Goal: Book appointment/travel/reservation

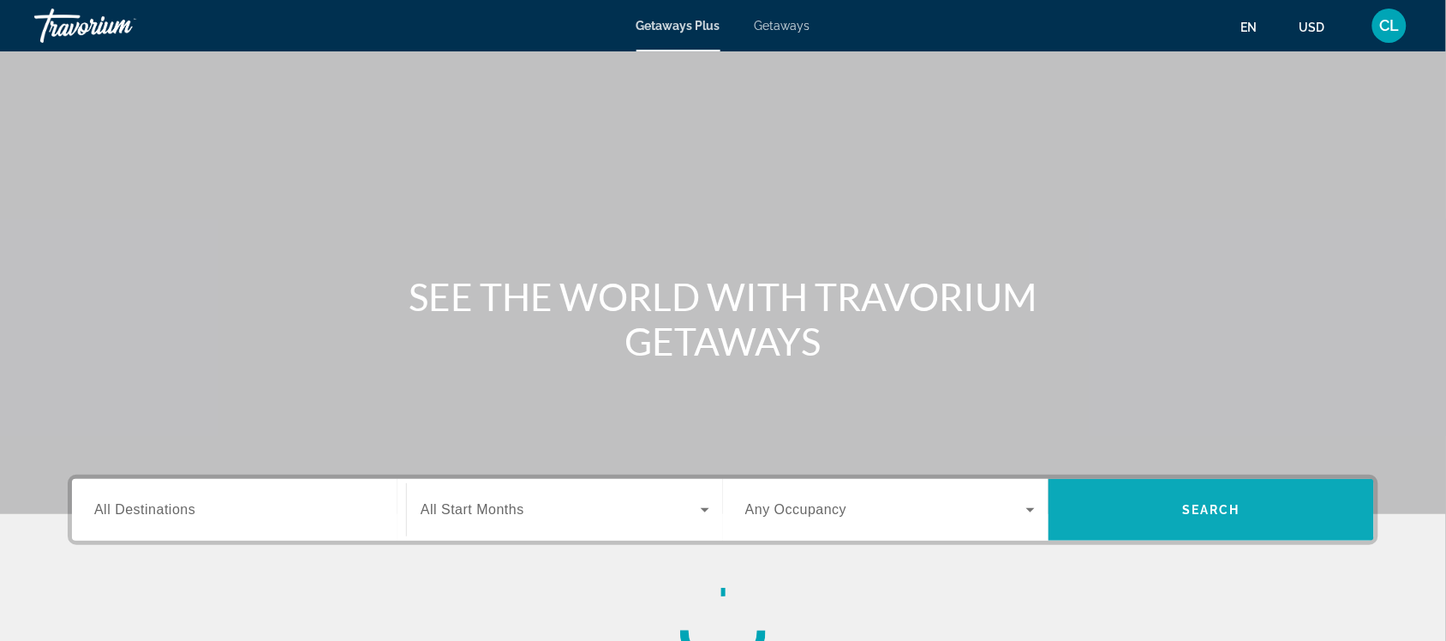
click at [1195, 510] on span "Search" at bounding box center [1211, 510] width 58 height 14
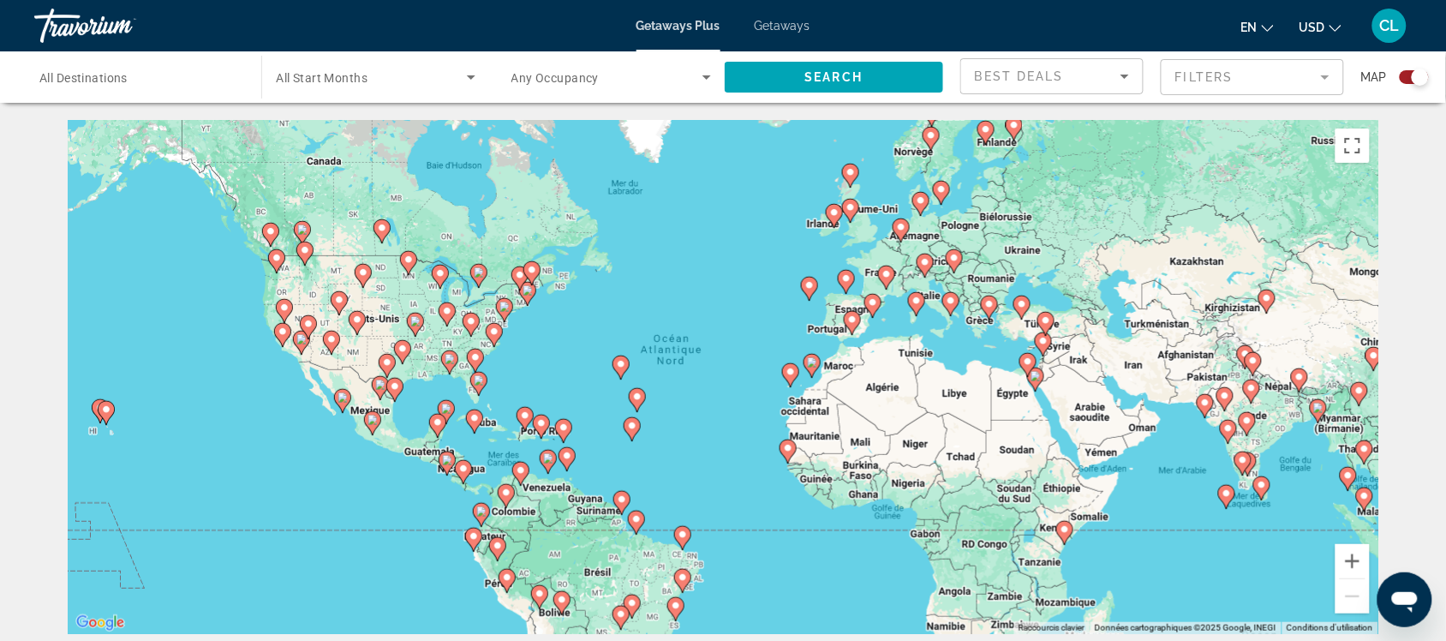
click at [538, 421] on image "Main content" at bounding box center [541, 423] width 10 height 10
type input "**********"
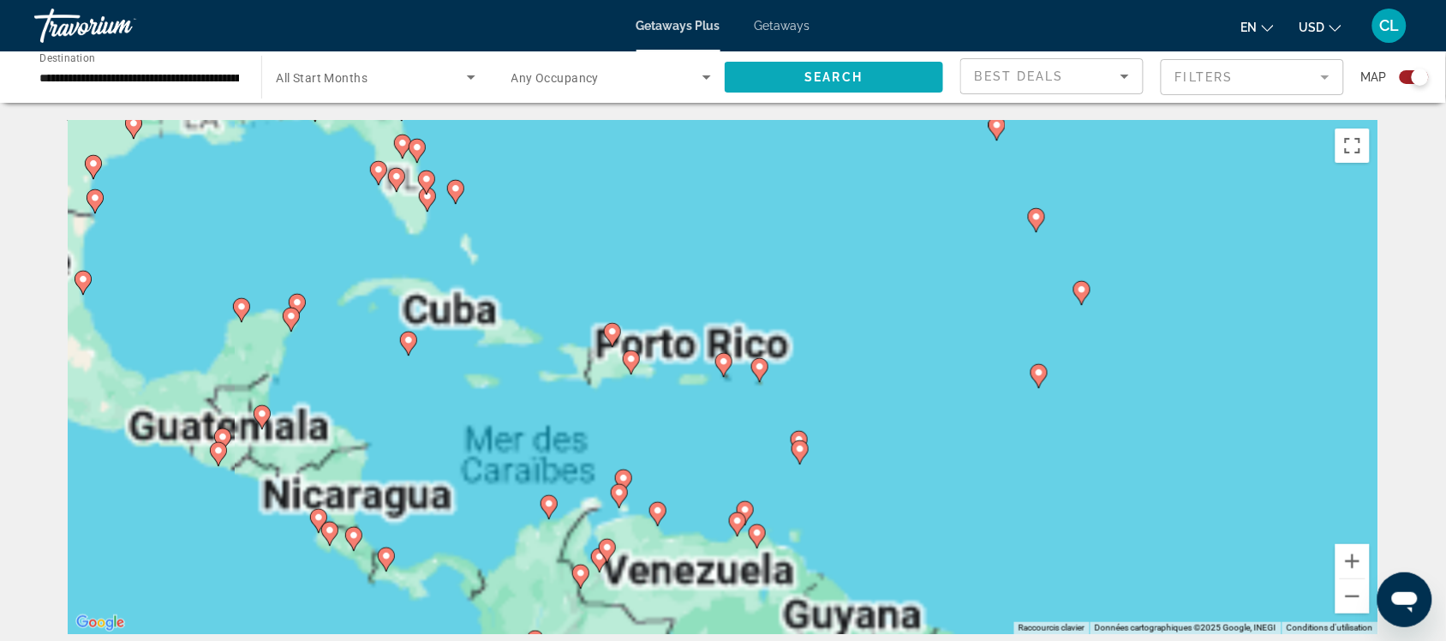
click at [815, 75] on span "Search" at bounding box center [834, 77] width 58 height 14
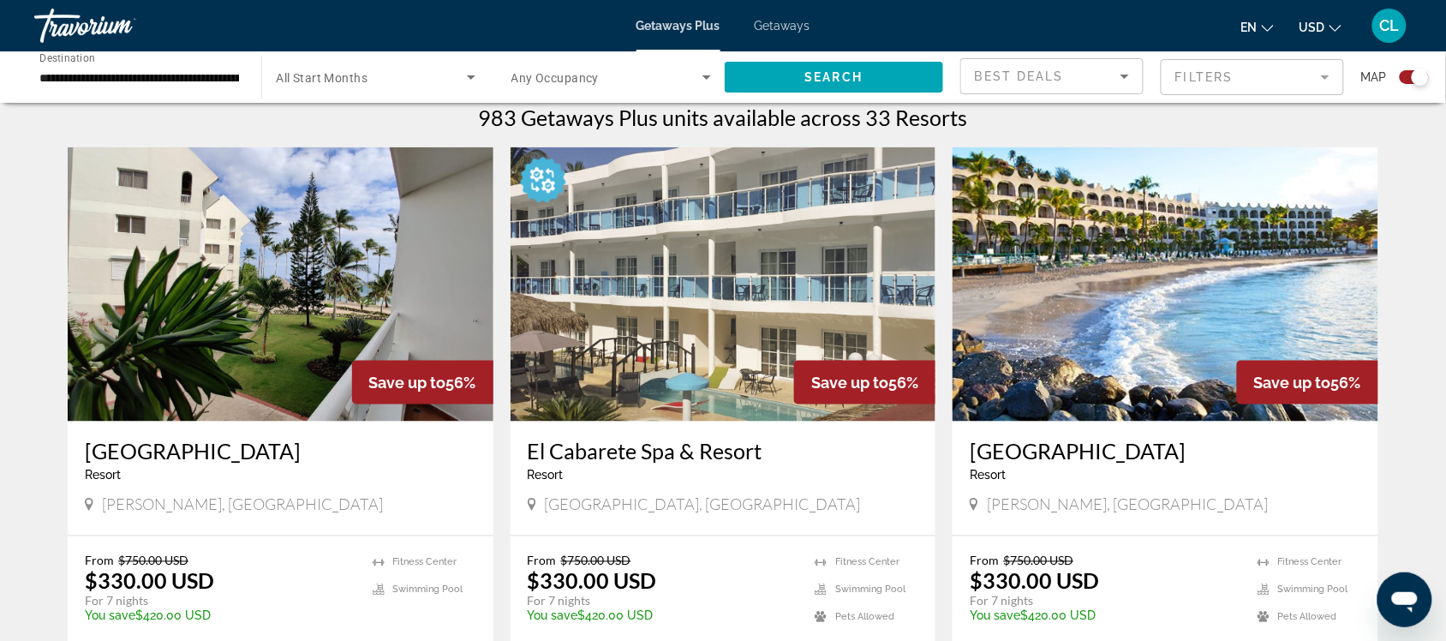
scroll to position [570, 0]
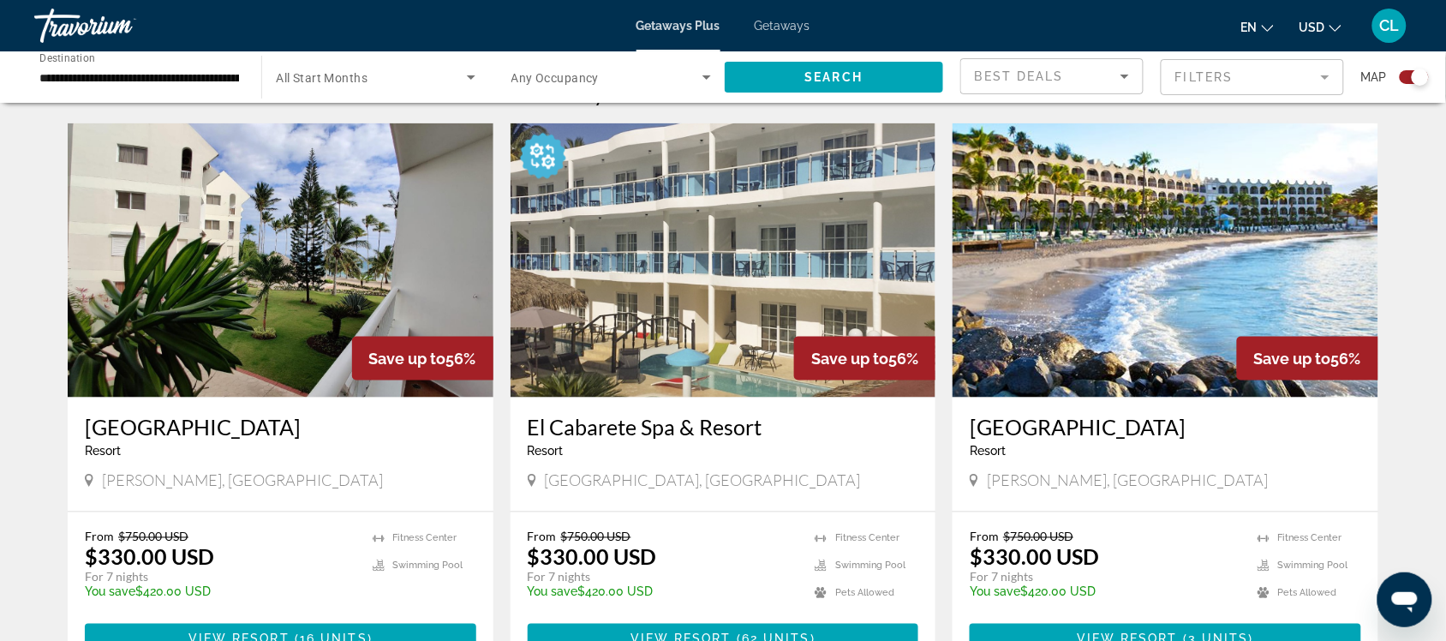
click at [1313, 21] on span "USD" at bounding box center [1312, 28] width 26 height 14
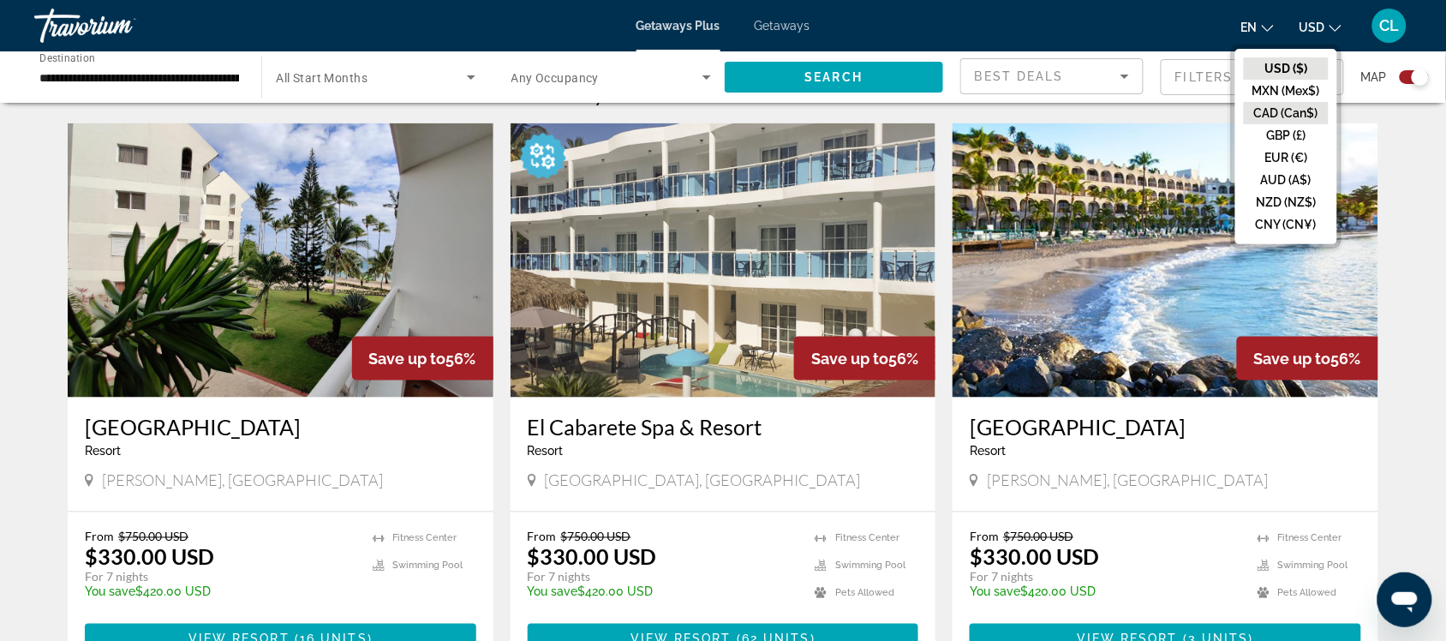
click at [1256, 109] on button "CAD (Can$)" at bounding box center [1286, 113] width 85 height 22
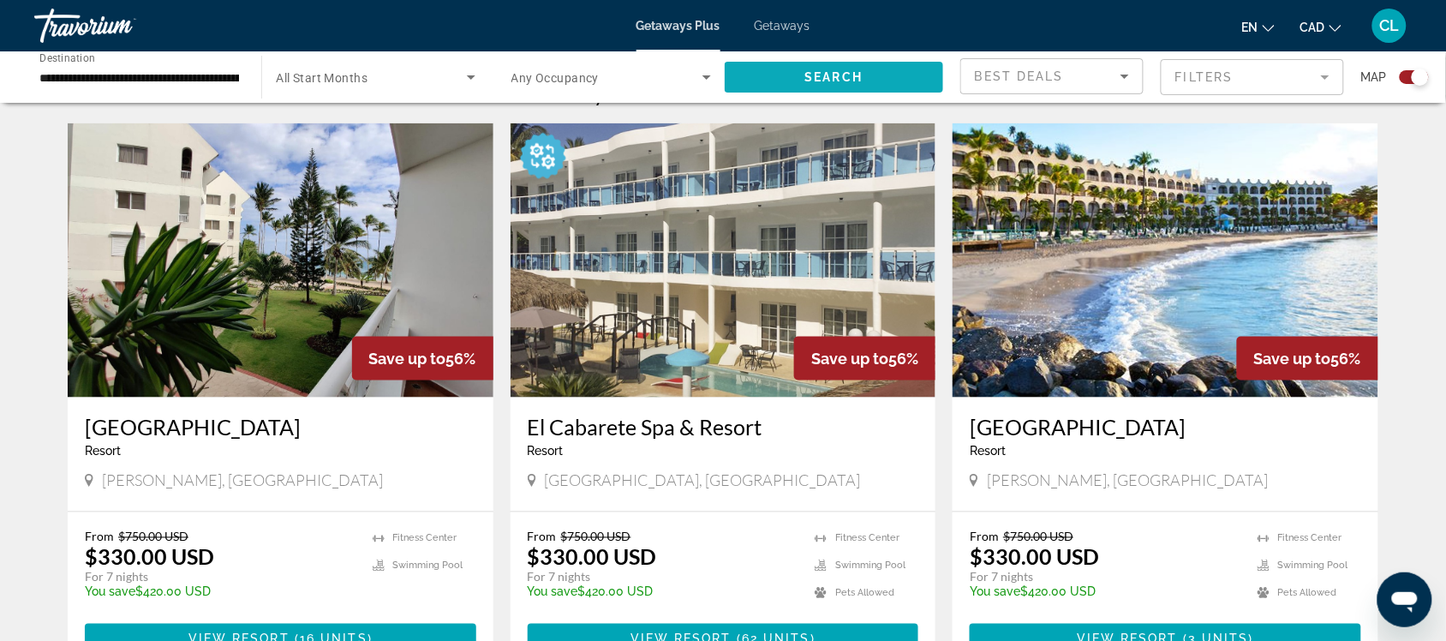
click at [851, 70] on span "Search" at bounding box center [834, 77] width 58 height 14
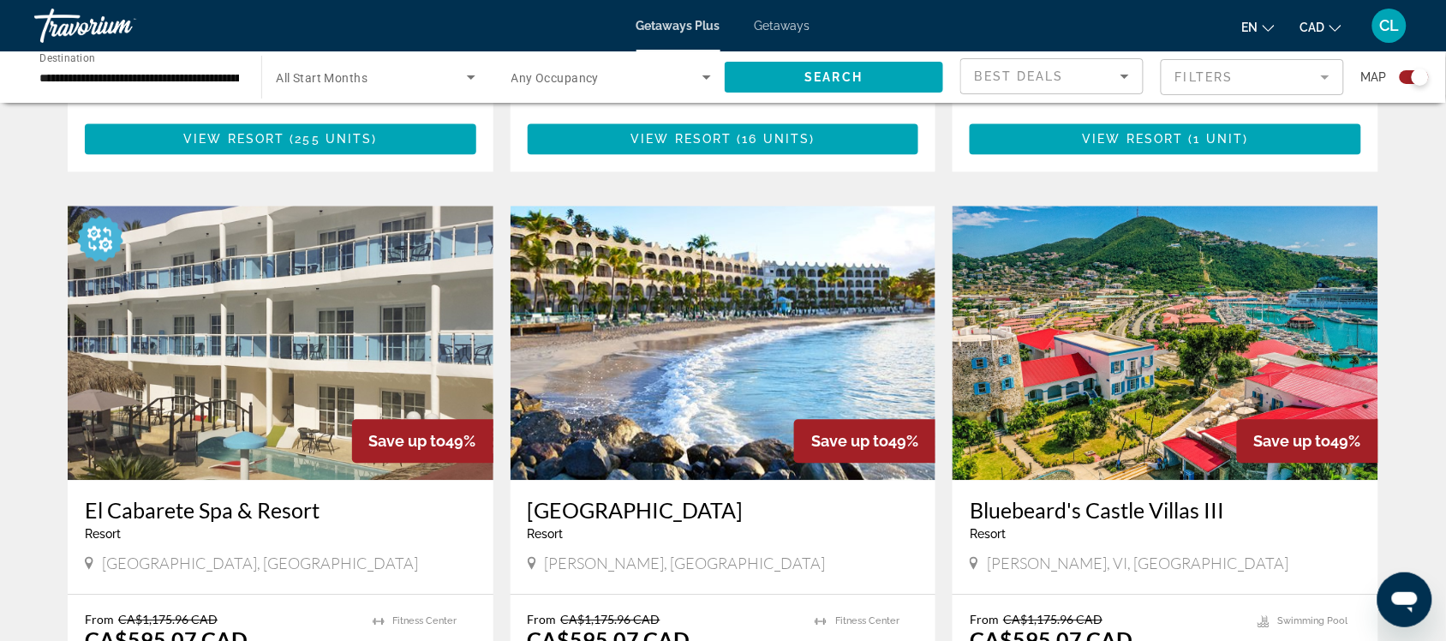
scroll to position [1178, 0]
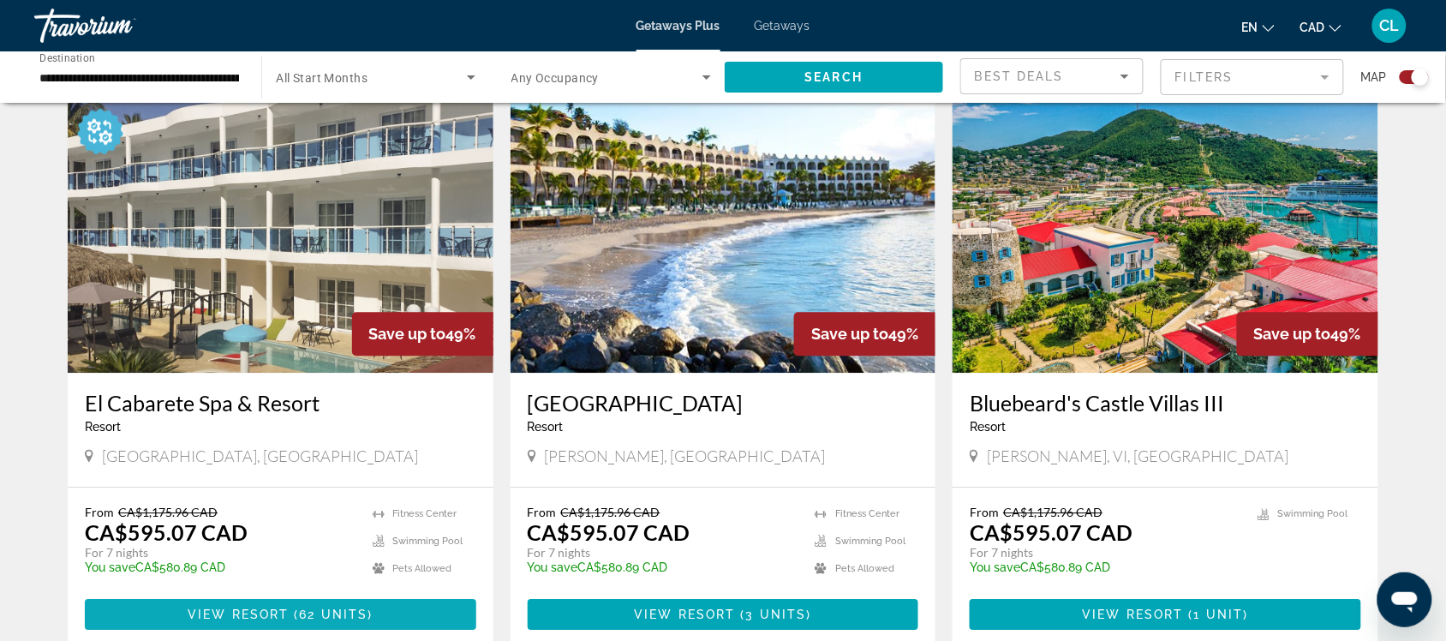
click at [277, 604] on span "Main content" at bounding box center [280, 614] width 391 height 41
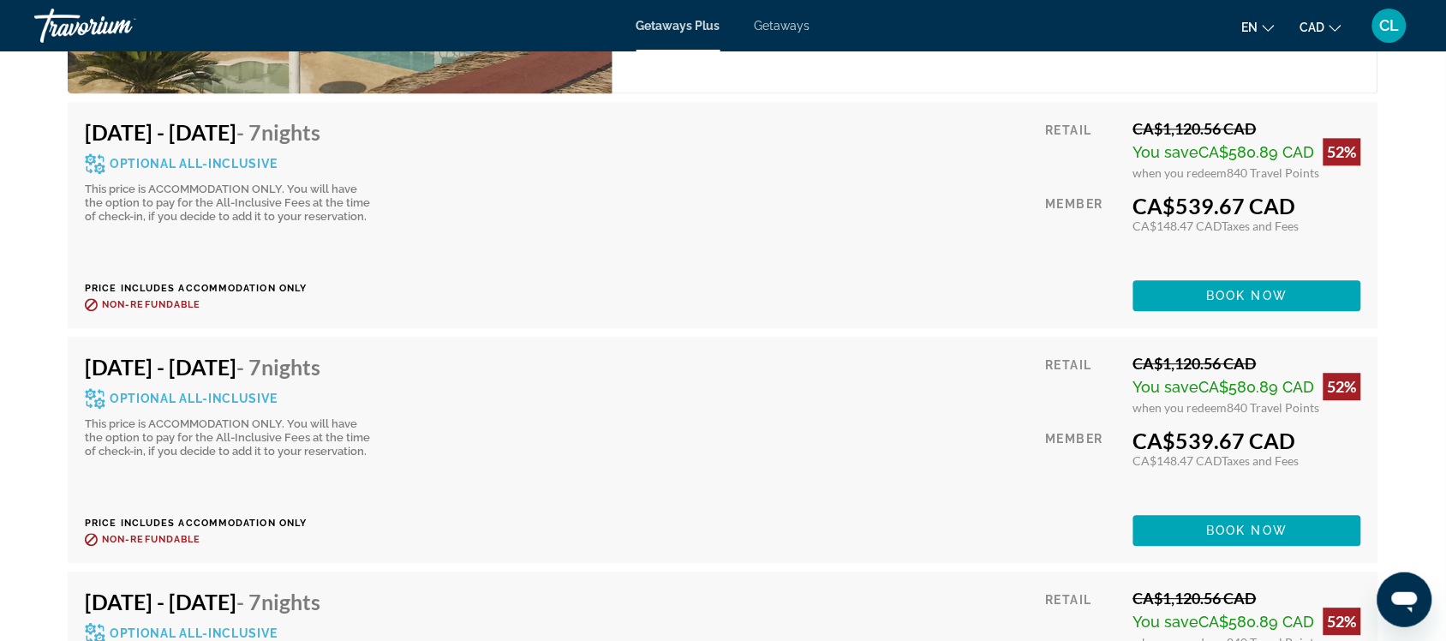
scroll to position [8565, 0]
